Goal: Task Accomplishment & Management: Manage account settings

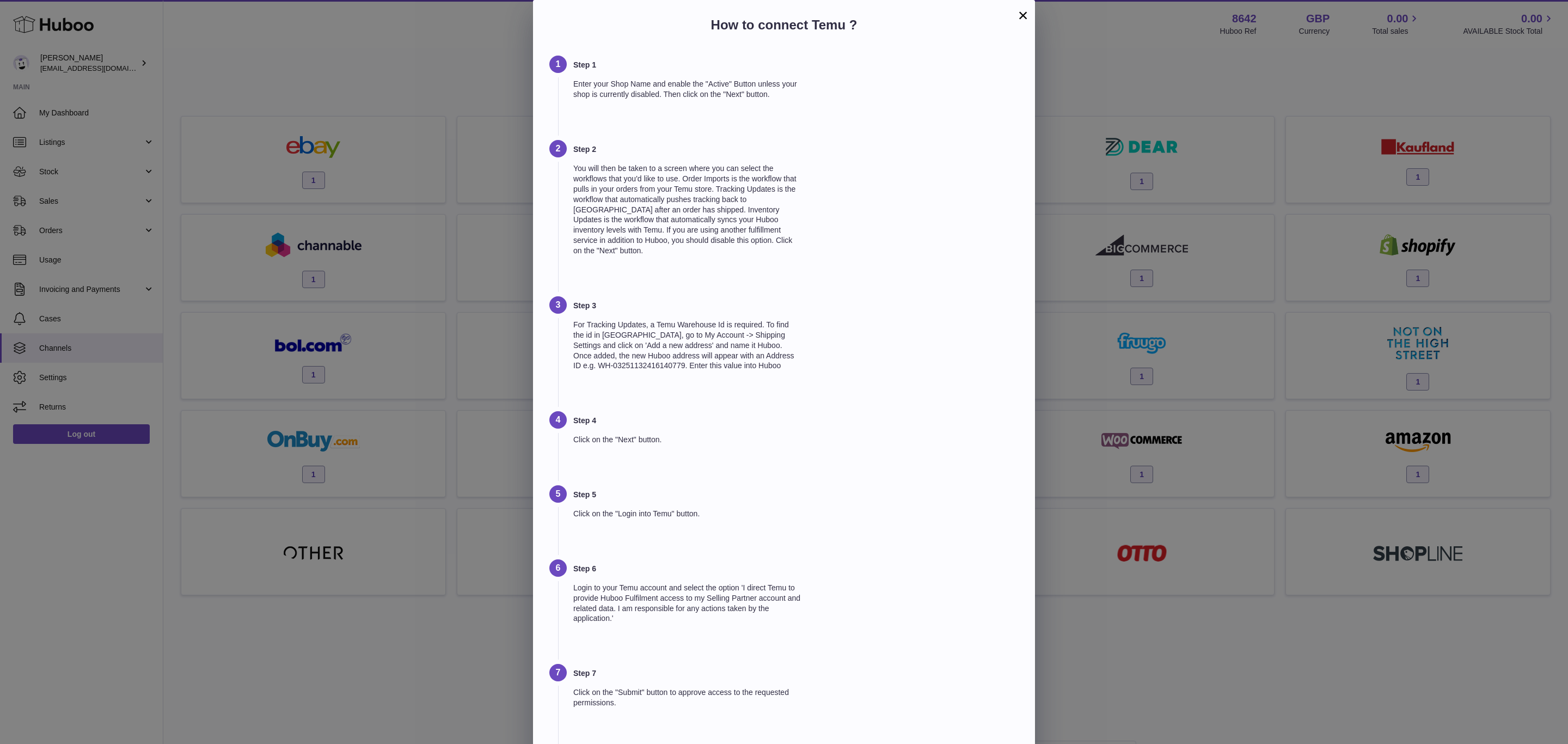
click at [1023, 11] on button "×" at bounding box center [1023, 15] width 13 height 13
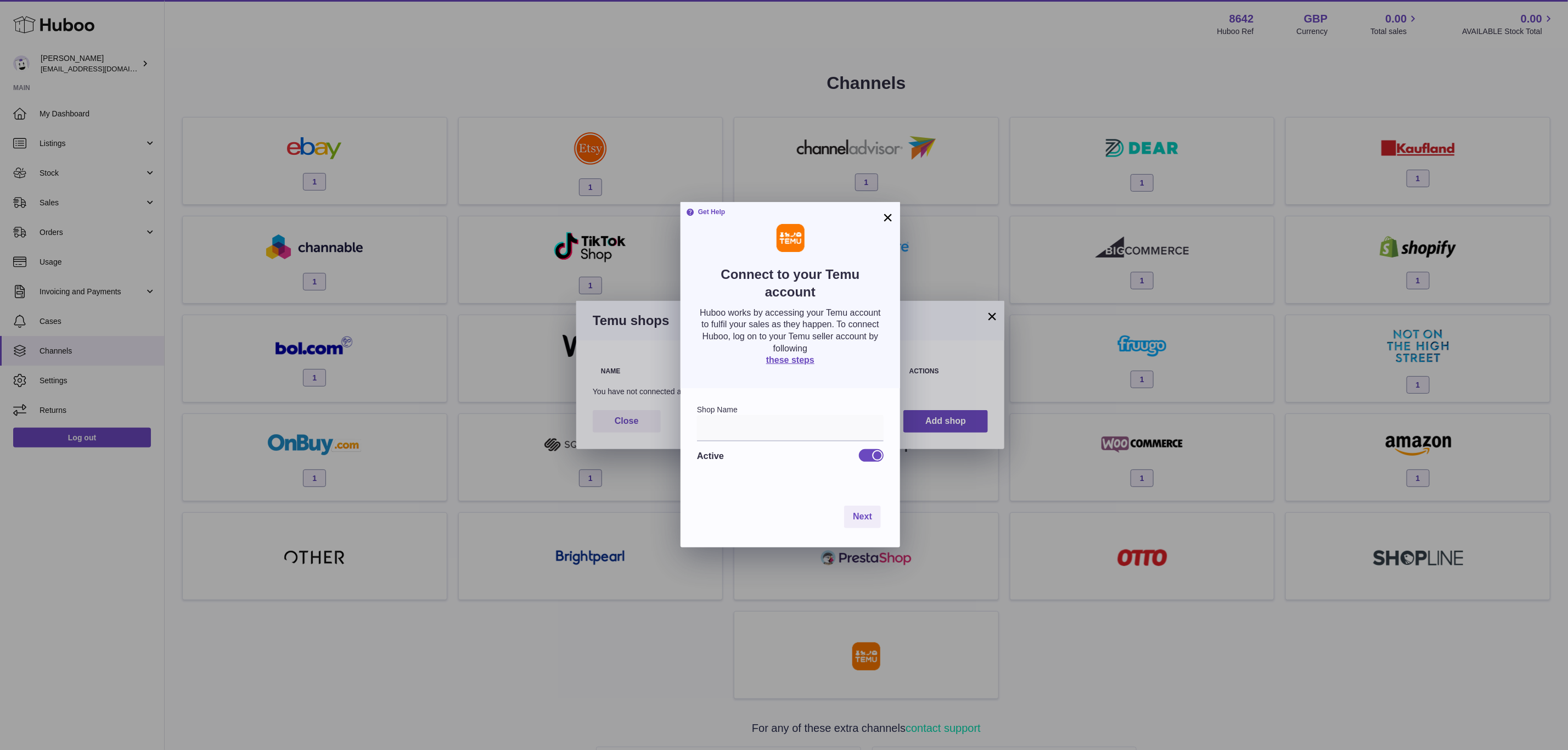
click at [882, 211] on button "×" at bounding box center [887, 217] width 13 height 13
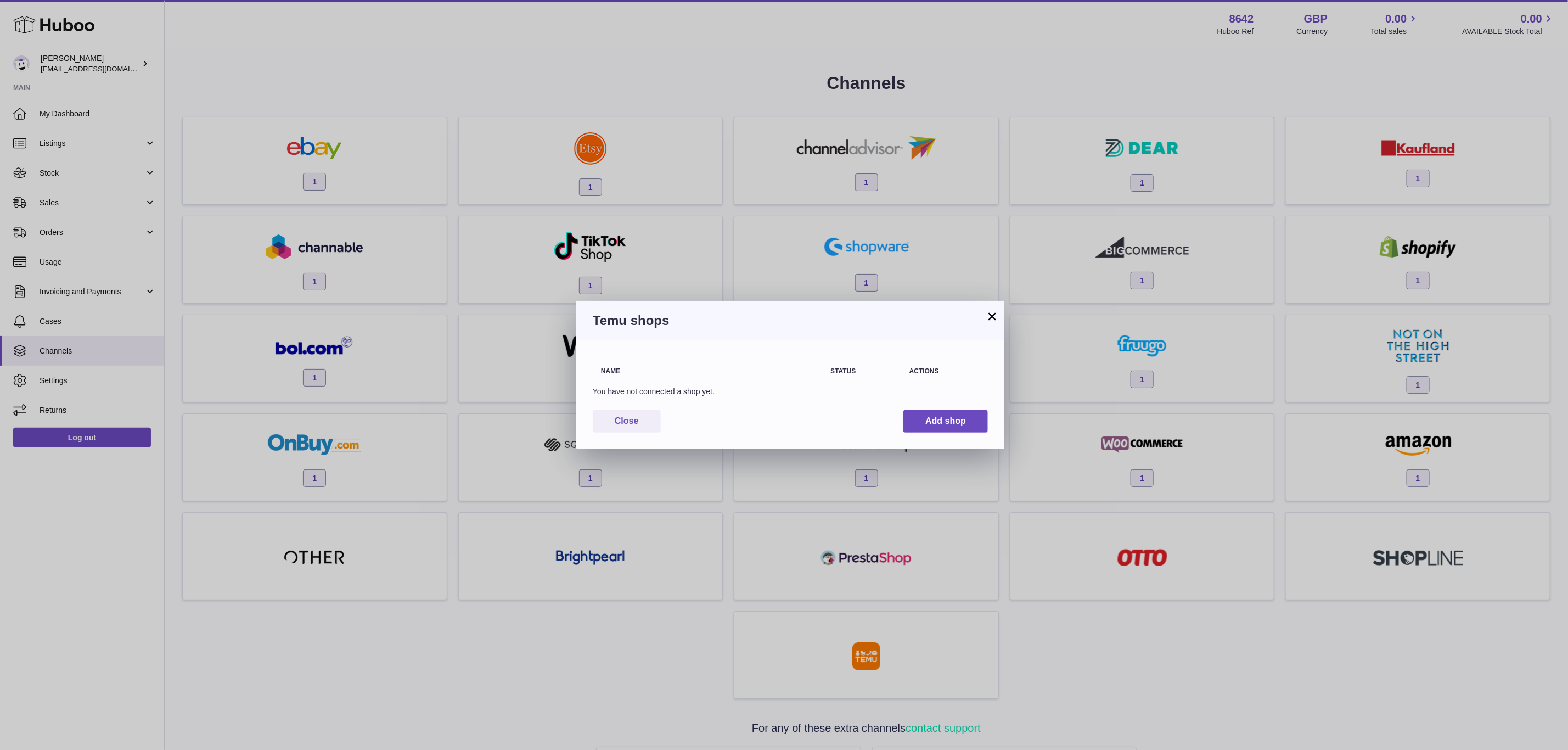
click at [994, 310] on button "×" at bounding box center [992, 316] width 13 height 13
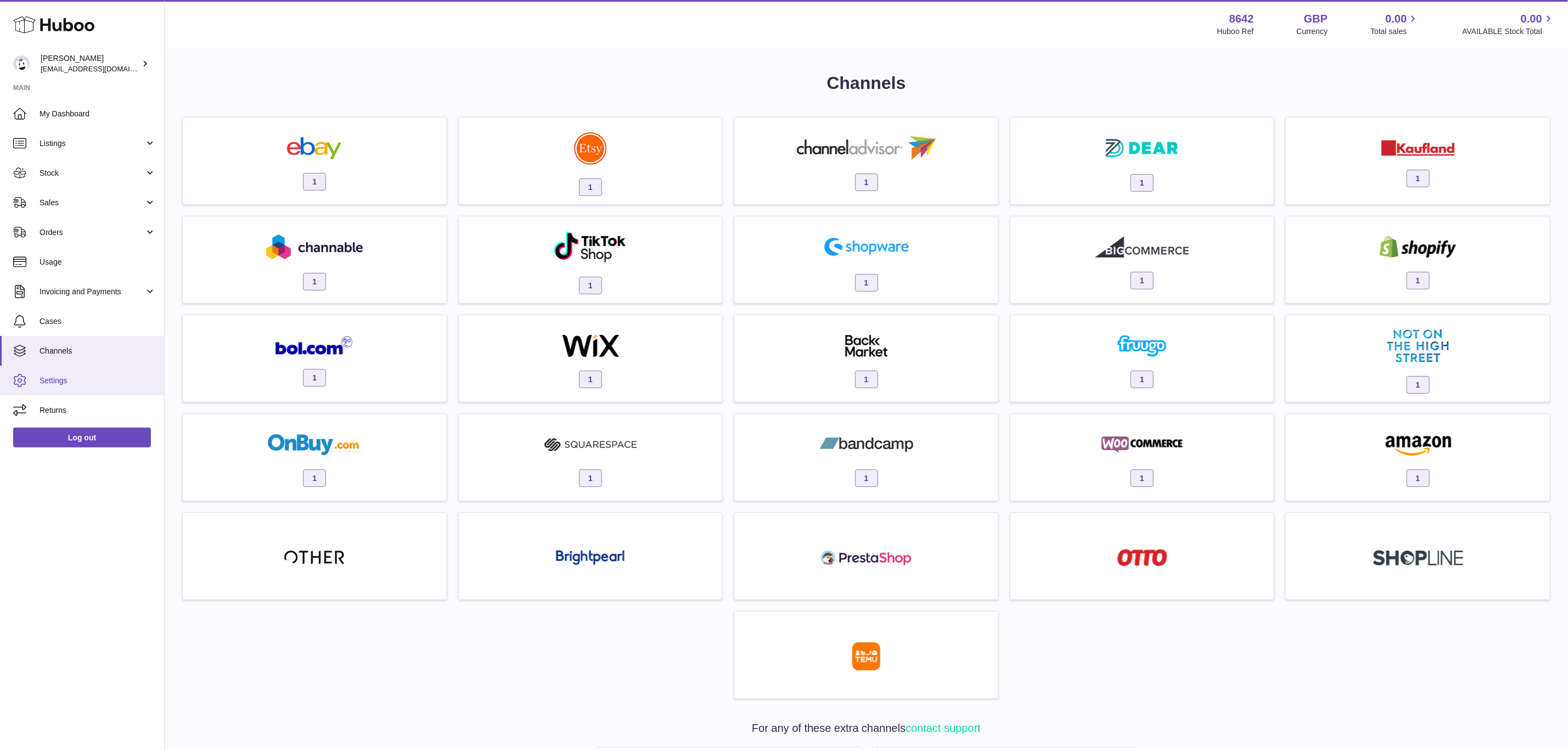
click at [76, 381] on span "Settings" at bounding box center [97, 381] width 116 height 11
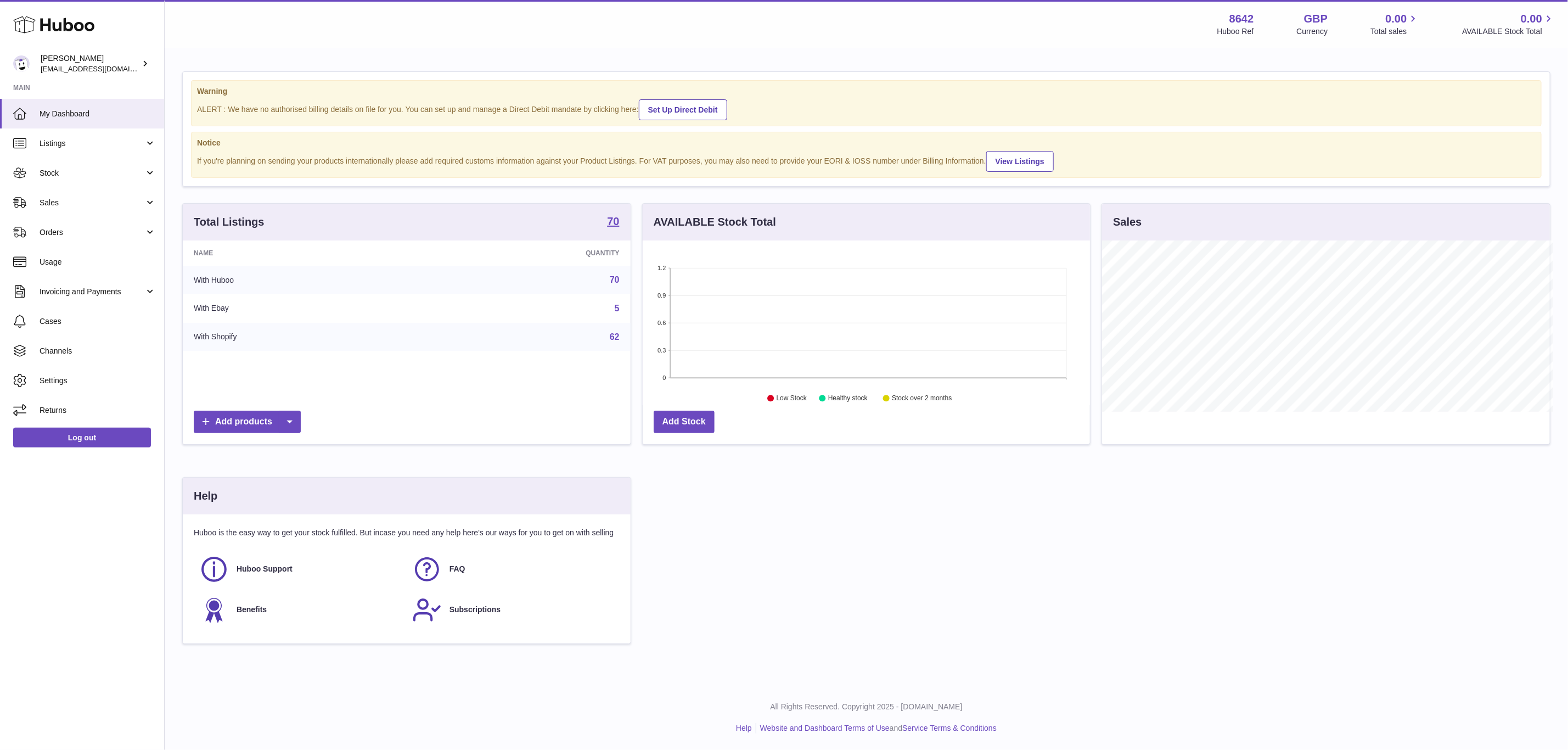
scroll to position [548767, 548288]
click at [118, 355] on span "Channels" at bounding box center [97, 351] width 116 height 11
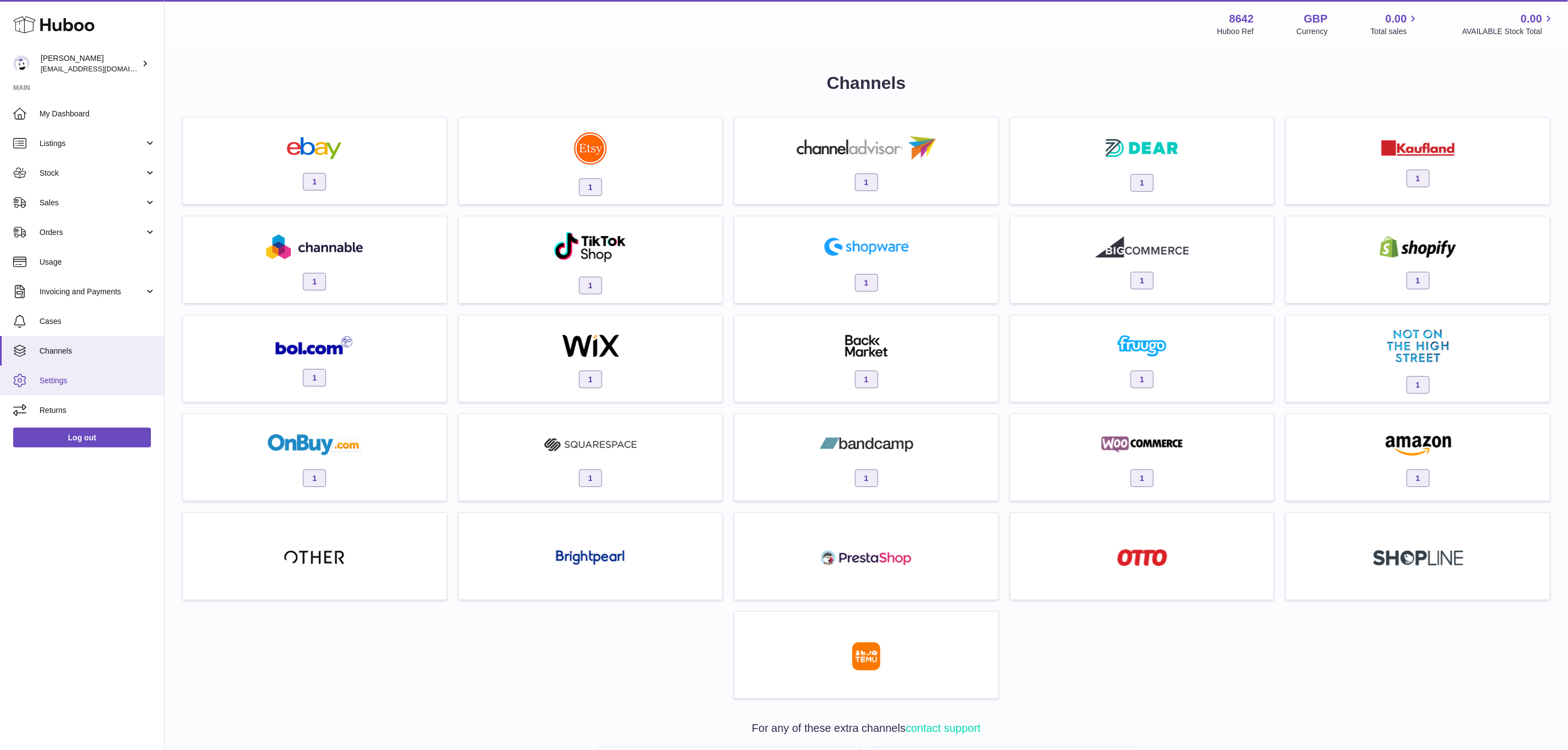
click at [92, 382] on span "Settings" at bounding box center [97, 381] width 116 height 11
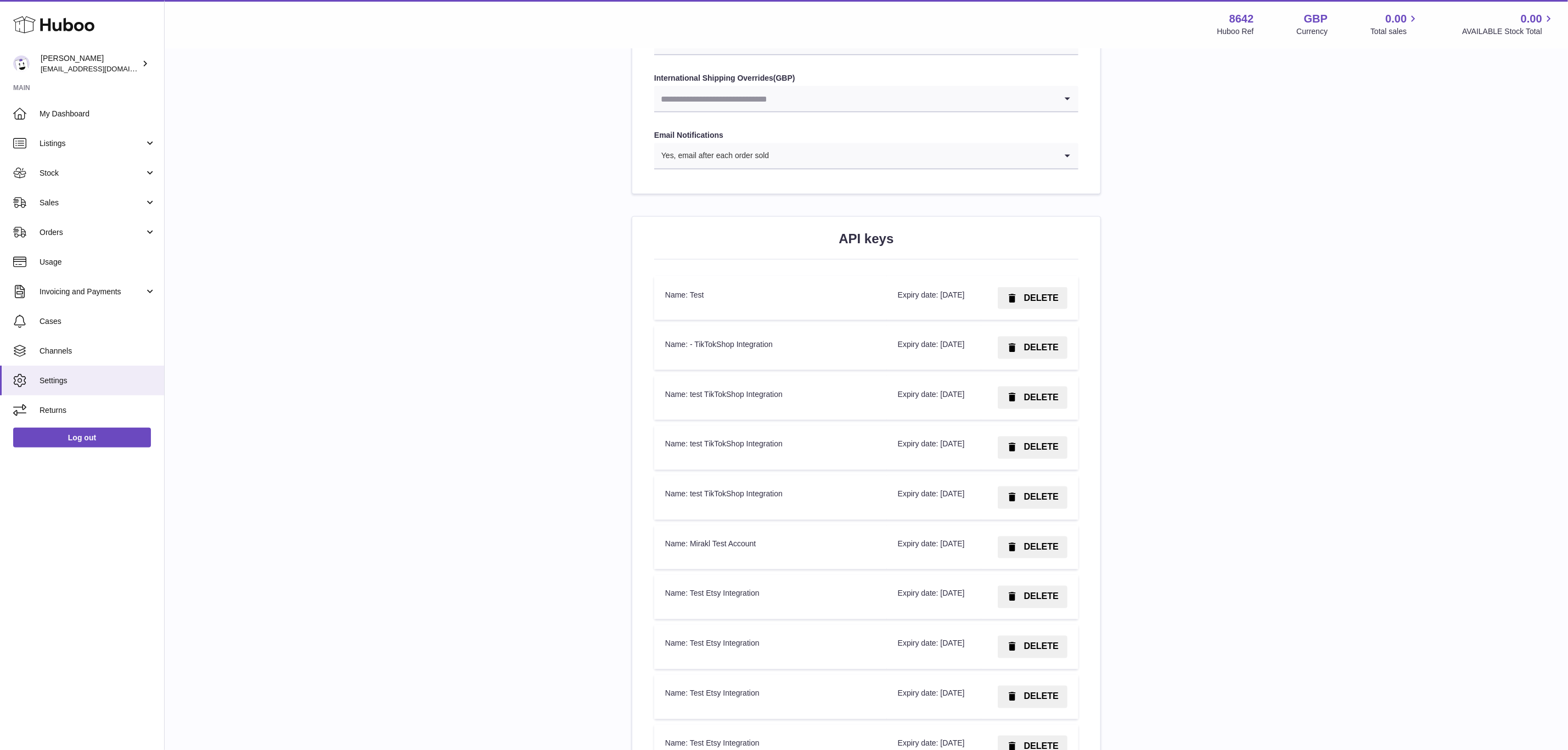
scroll to position [1318, 0]
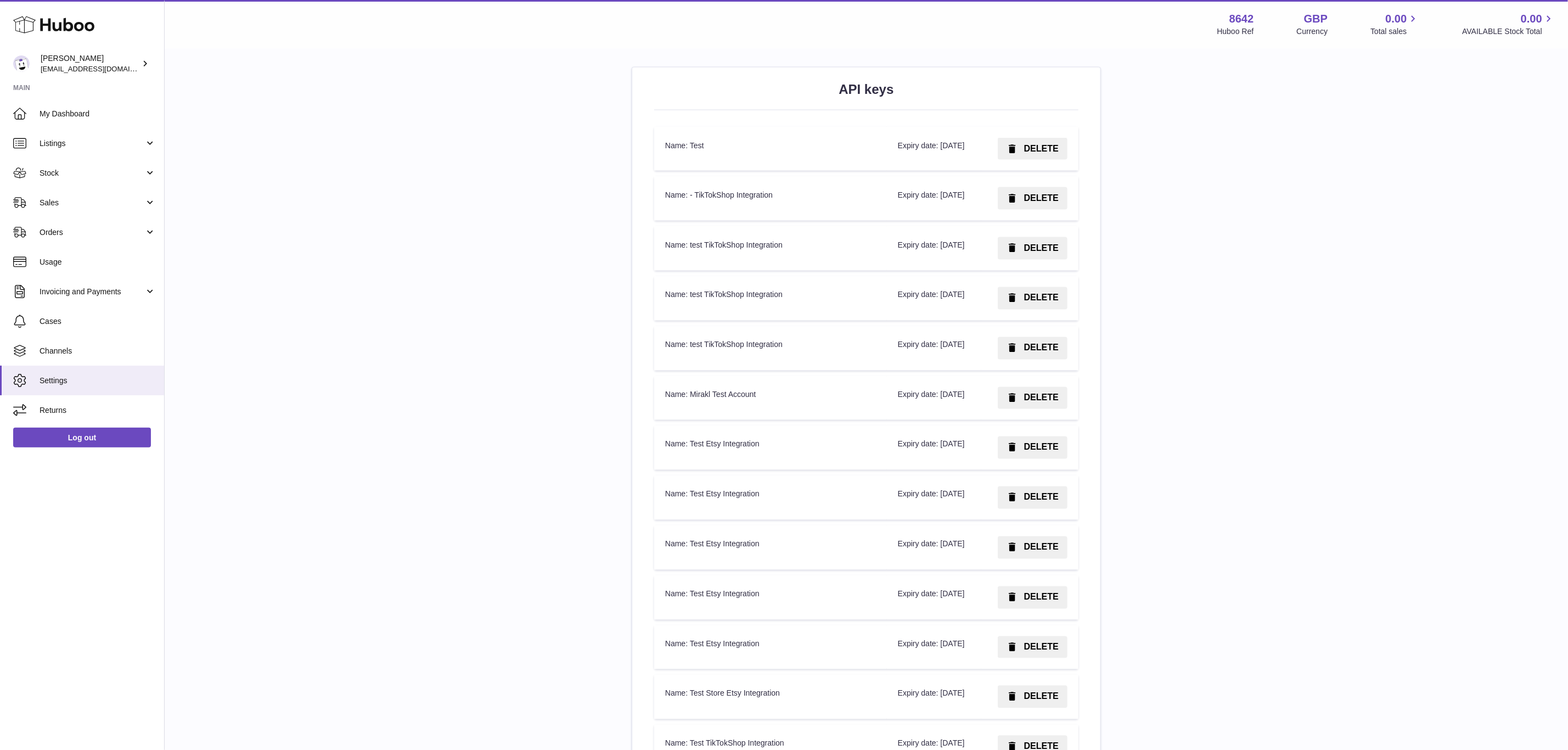
click at [471, 204] on div "**********" at bounding box center [866, 302] width 1368 height 3096
